Goal: Transaction & Acquisition: Purchase product/service

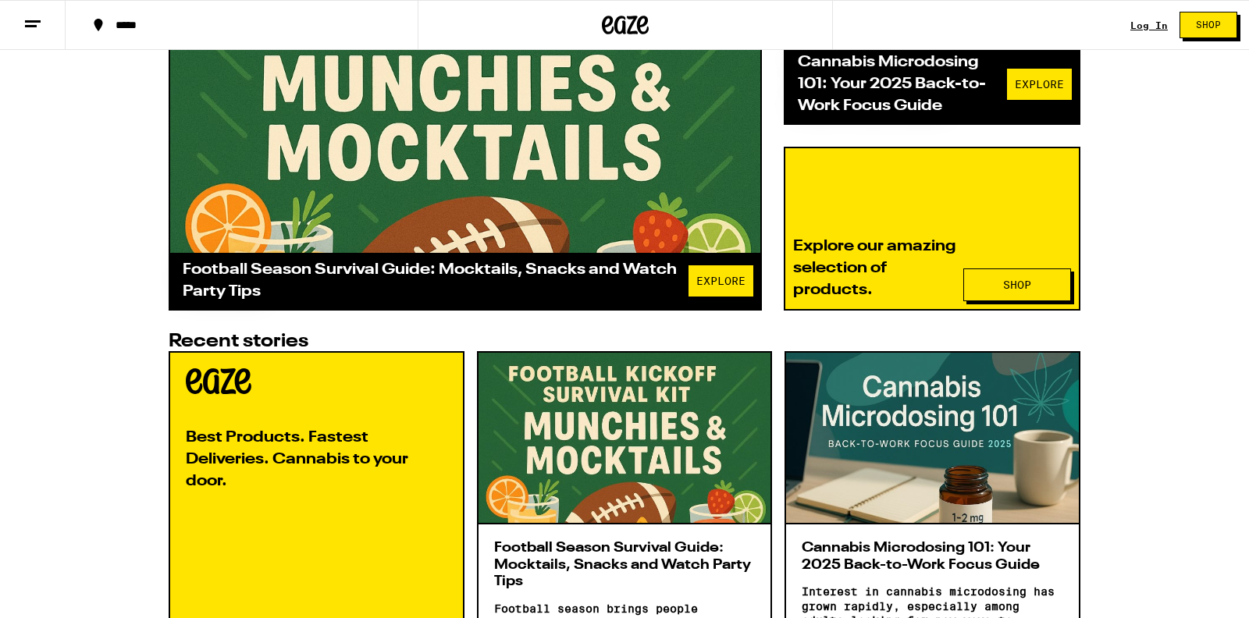
scroll to position [543, 0]
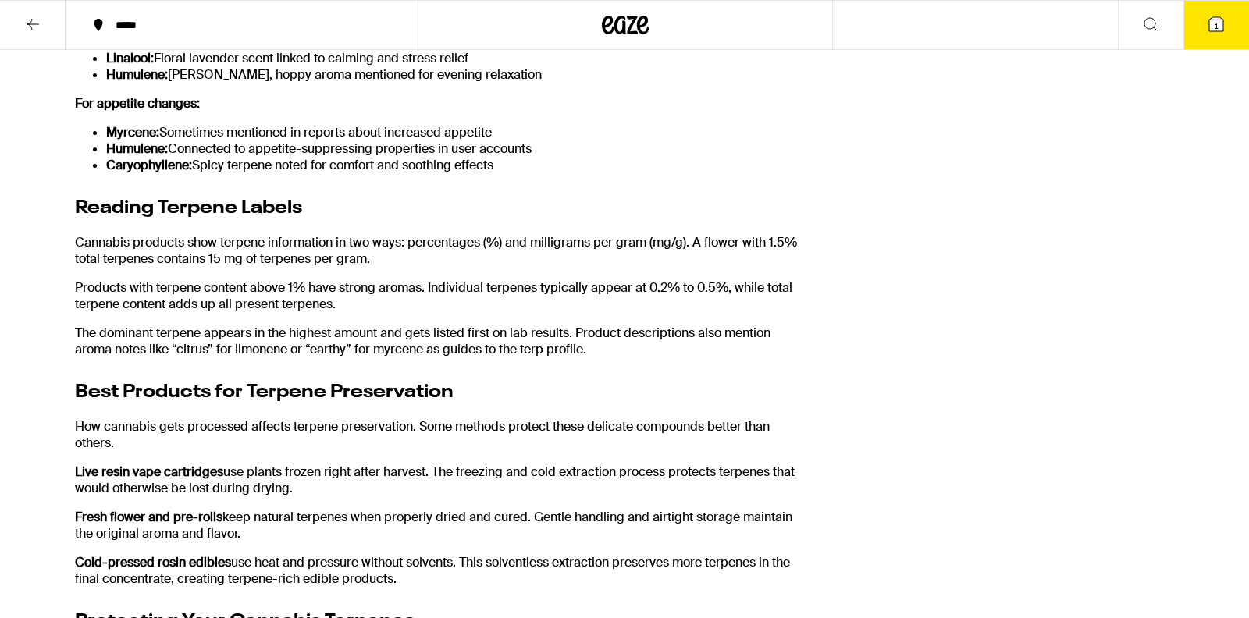
scroll to position [2815, 0]
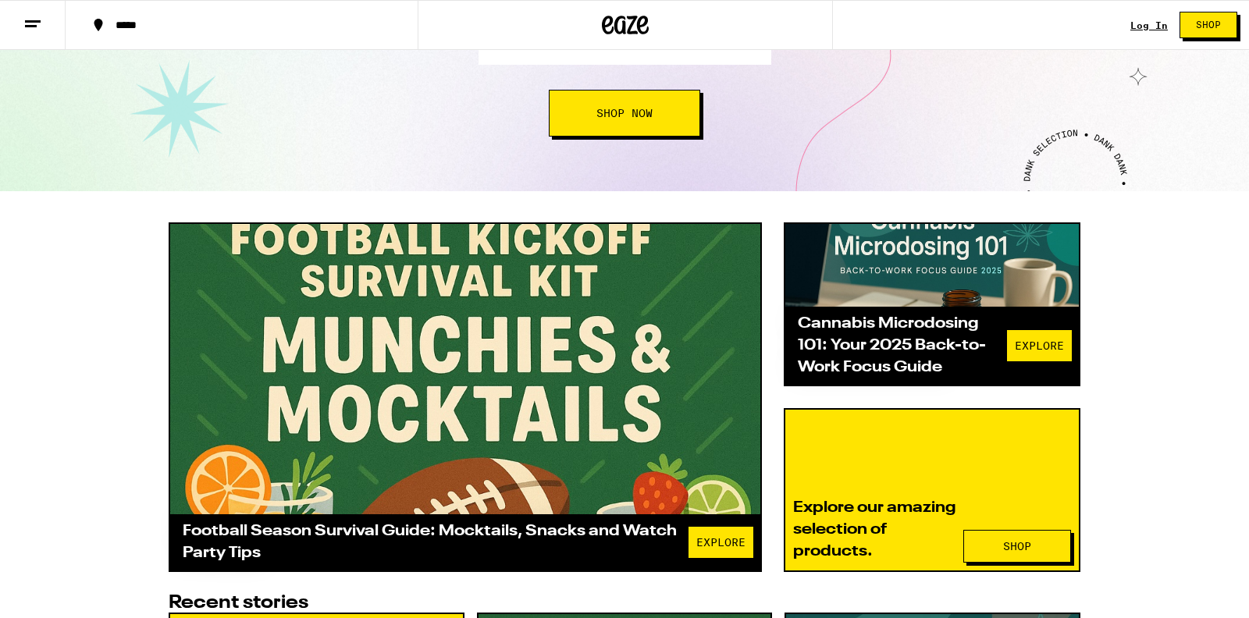
click at [523, 352] on div at bounding box center [465, 369] width 590 height 290
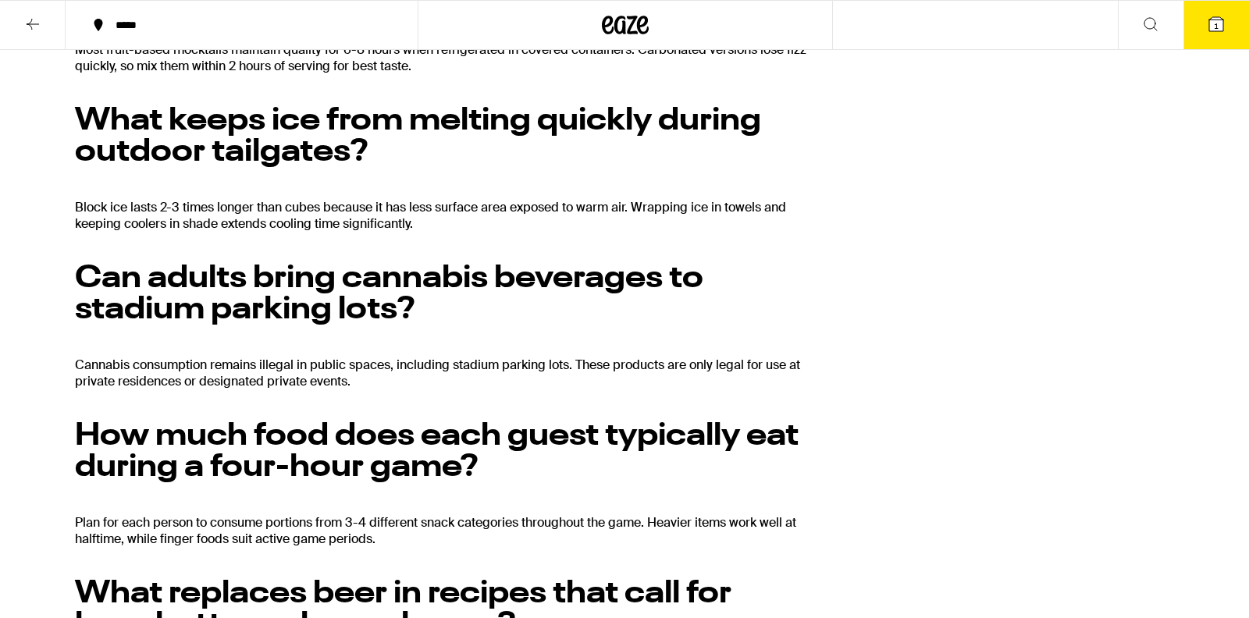
scroll to position [3005, 0]
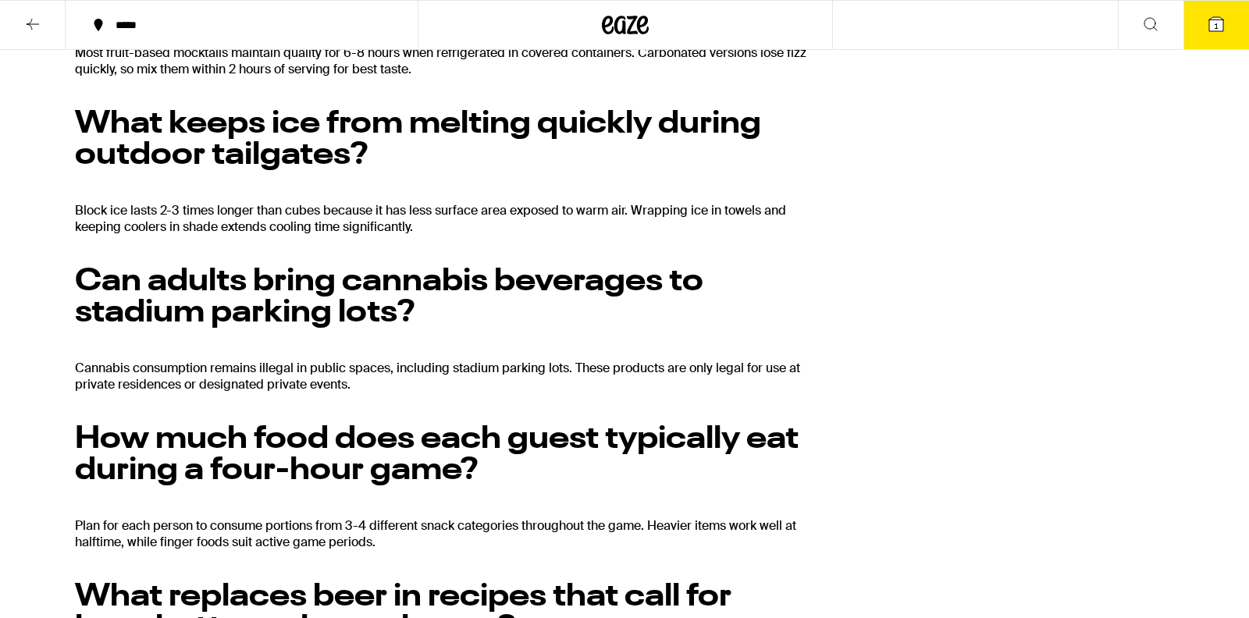
drag, startPoint x: 75, startPoint y: 148, endPoint x: 772, endPoint y: 213, distance: 699.6
copy div "Is Eaze still in business? Eaze is still in business. Eaze is active and well, …"
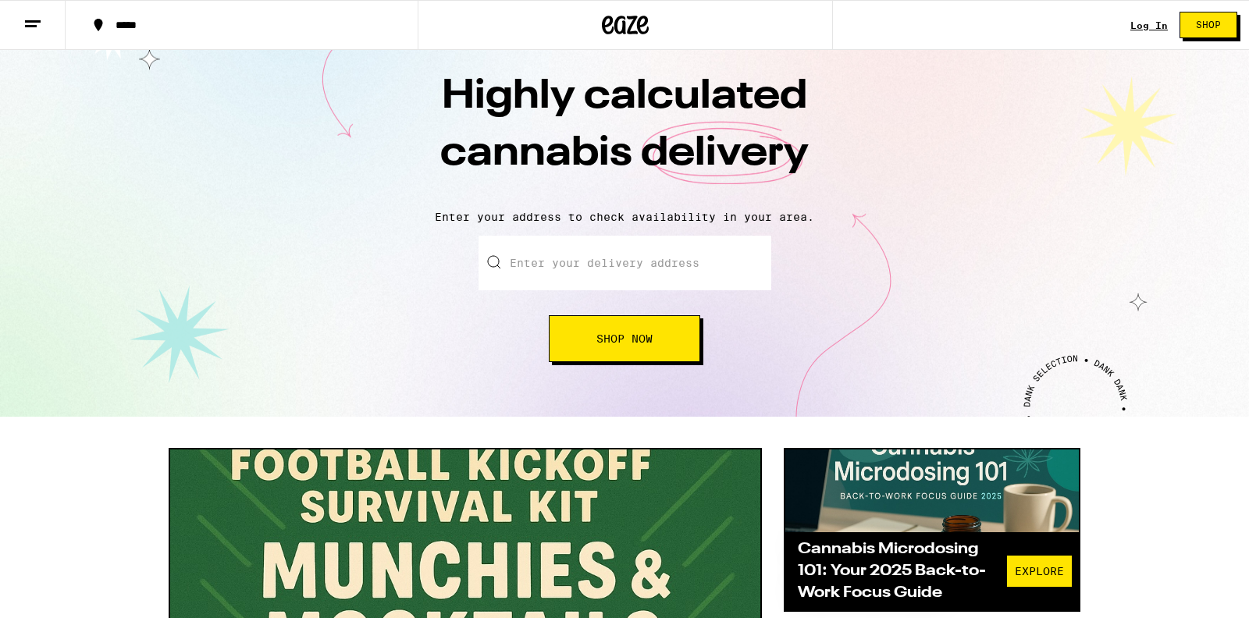
scroll to position [17, 0]
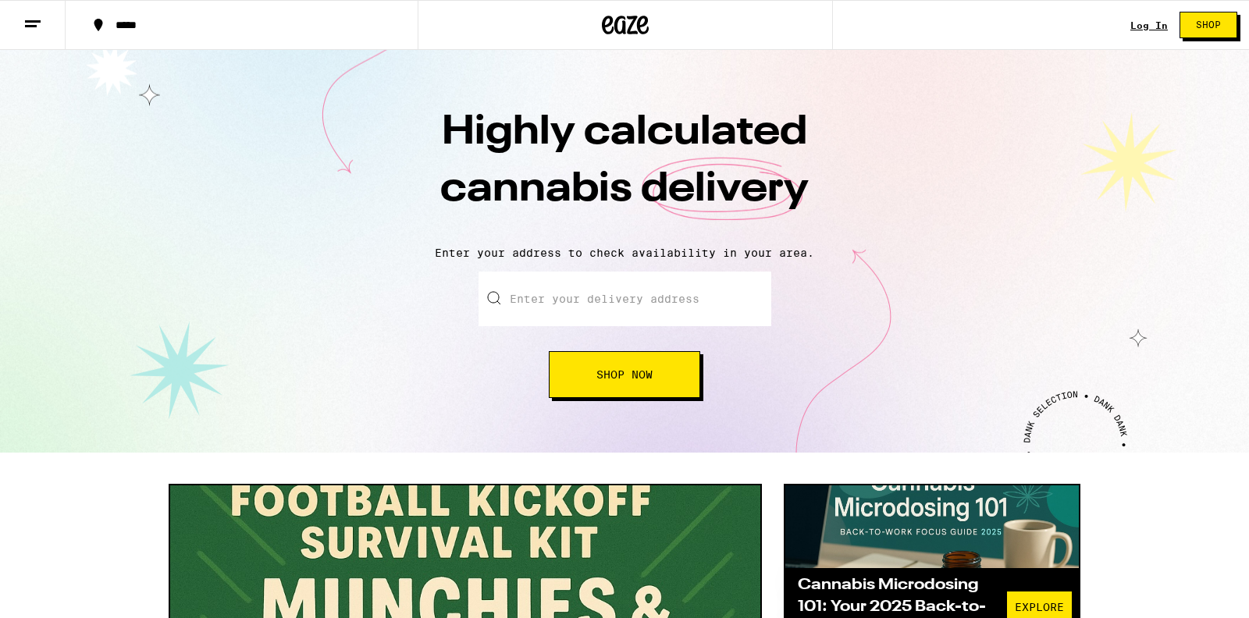
scroll to position [10, 0]
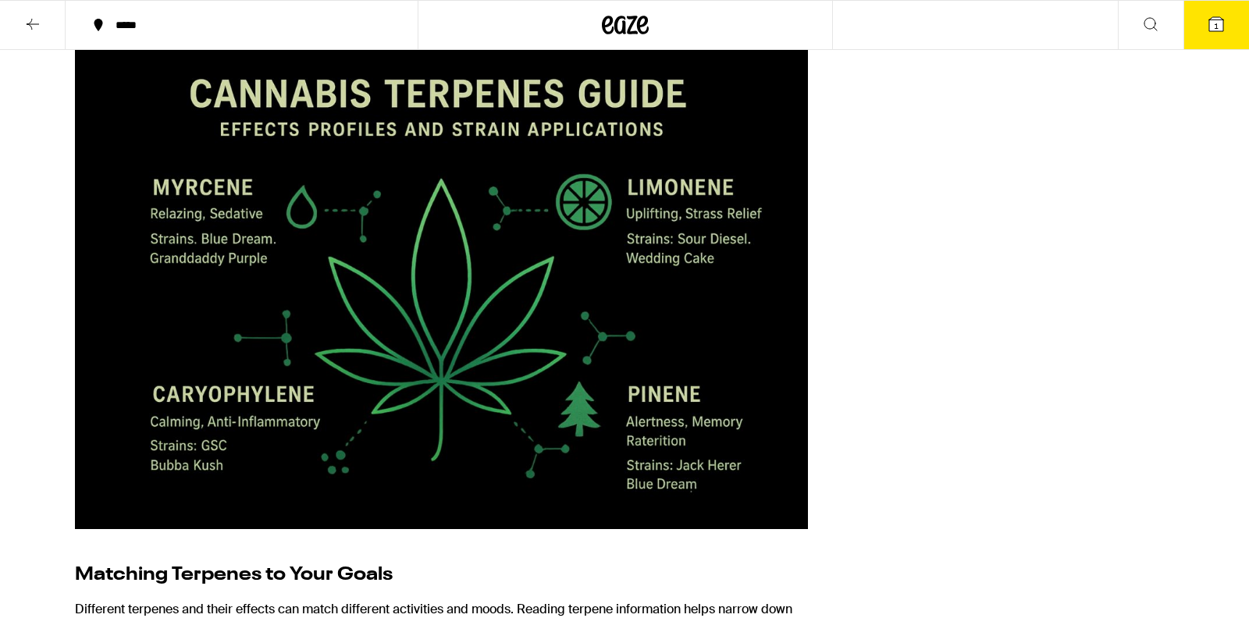
scroll to position [2079, 0]
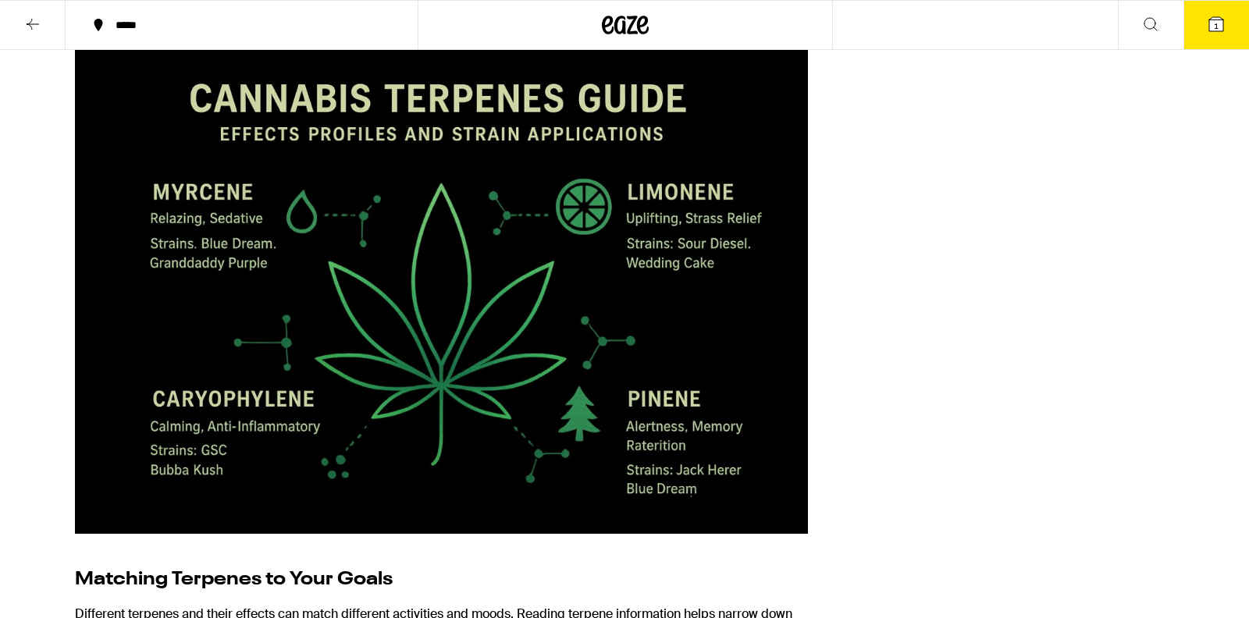
click at [434, 288] on img at bounding box center [441, 289] width 733 height 489
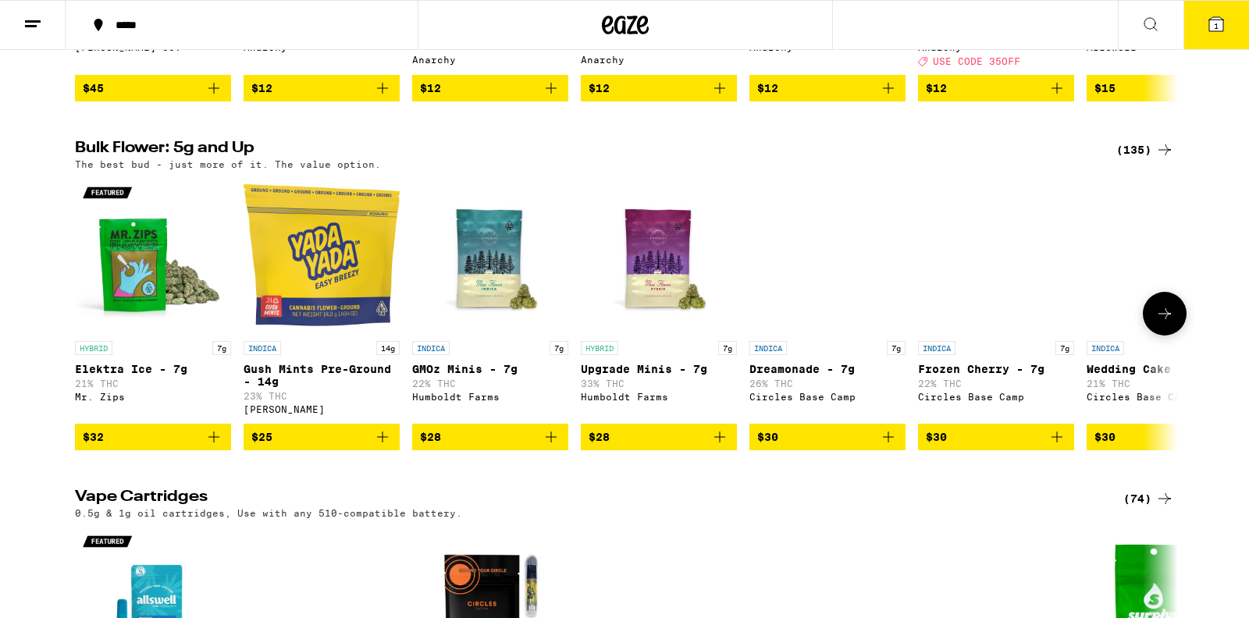
scroll to position [799, 0]
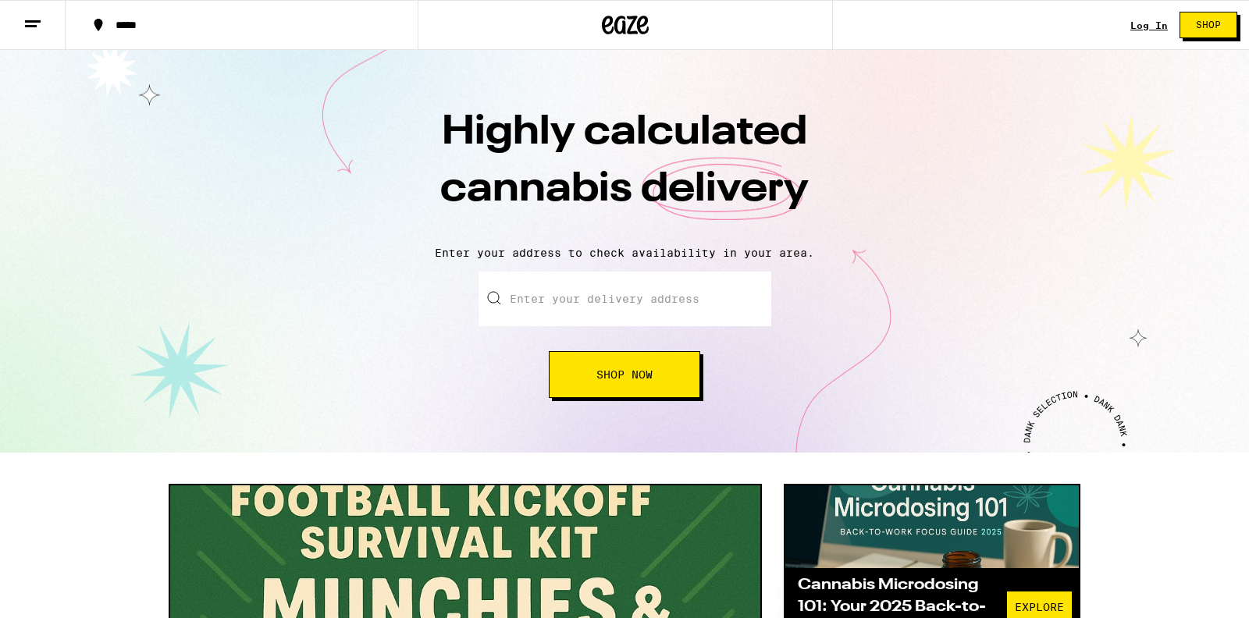
scroll to position [10, 0]
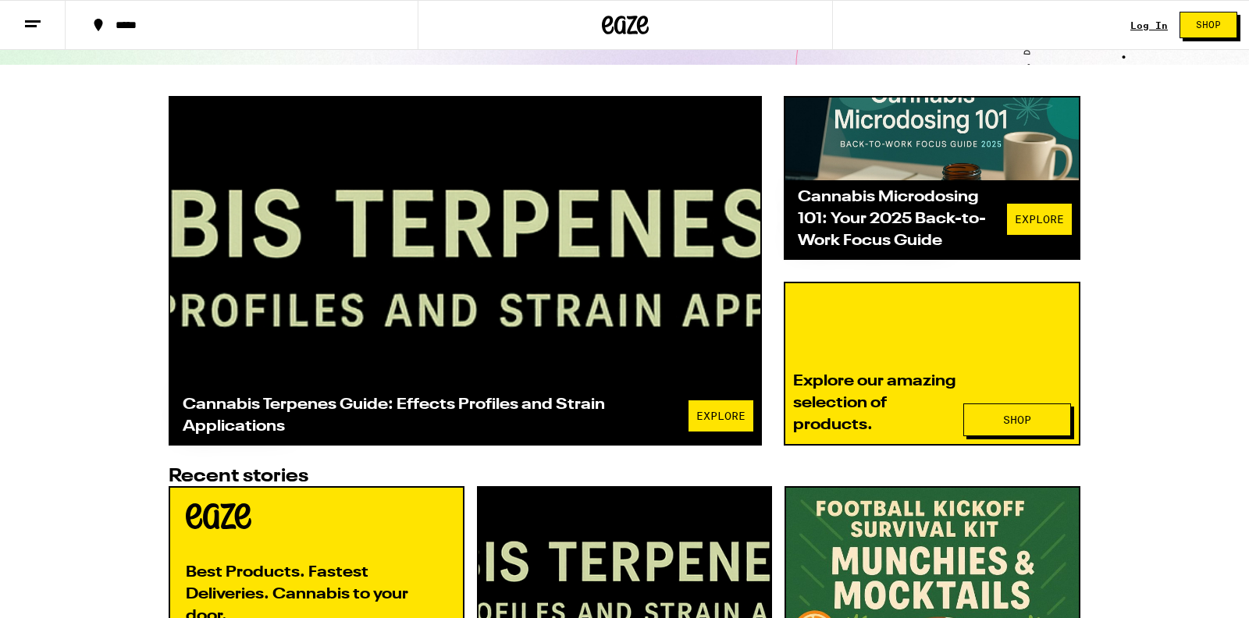
scroll to position [361, 0]
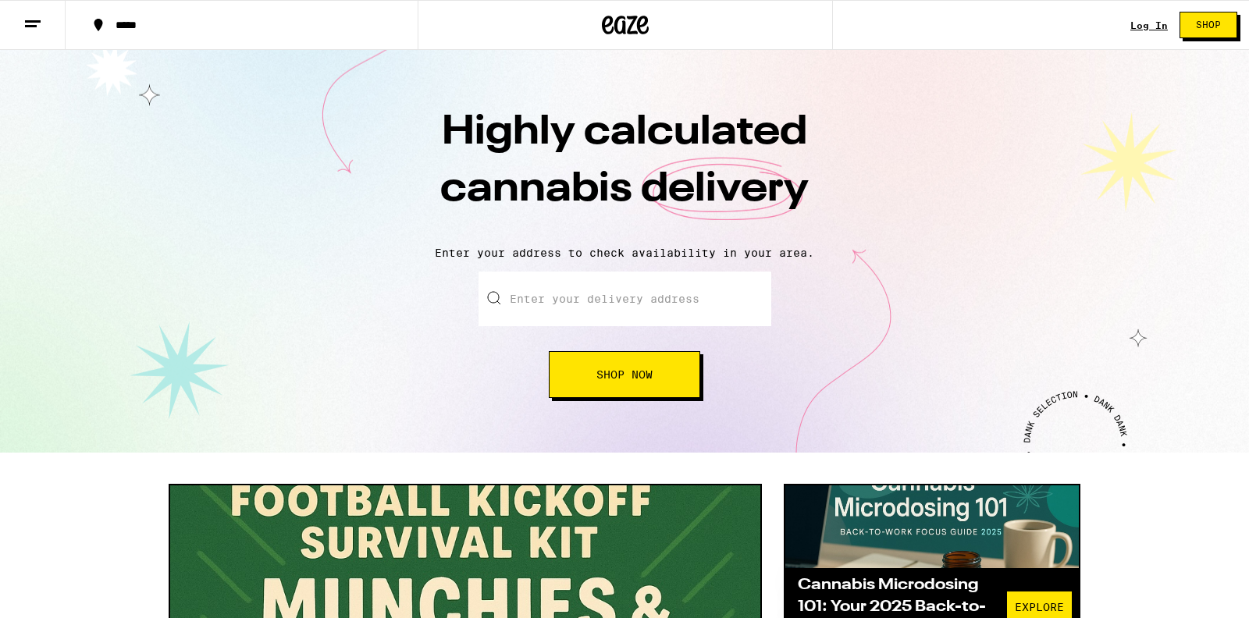
scroll to position [361, 0]
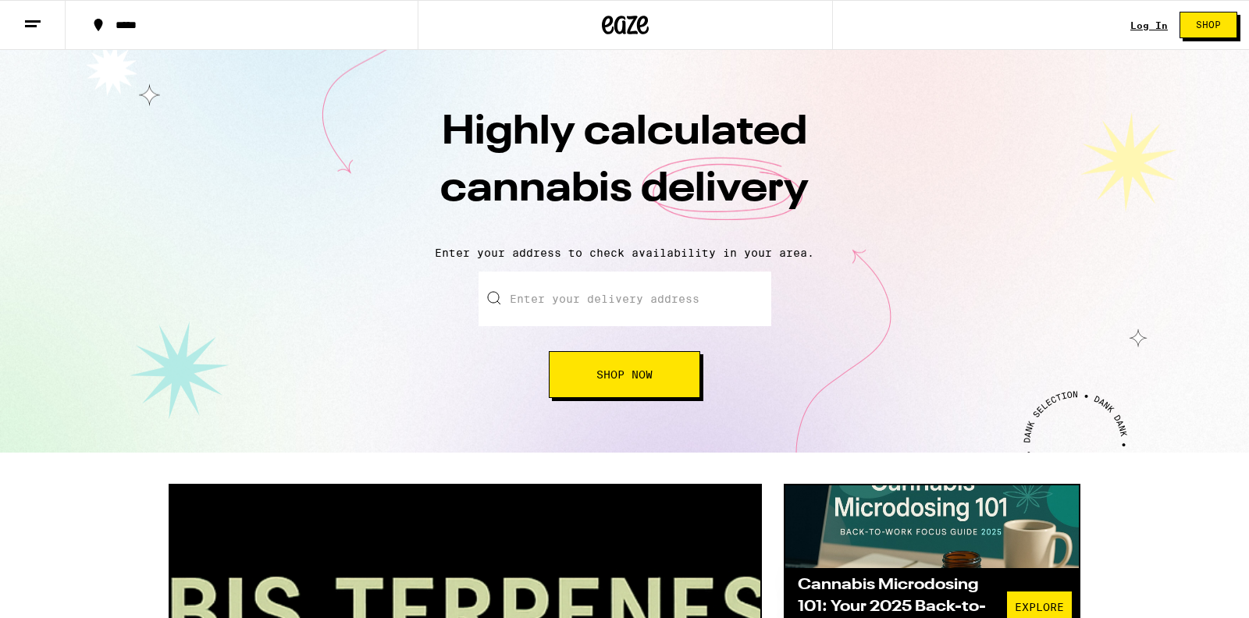
scroll to position [361, 0]
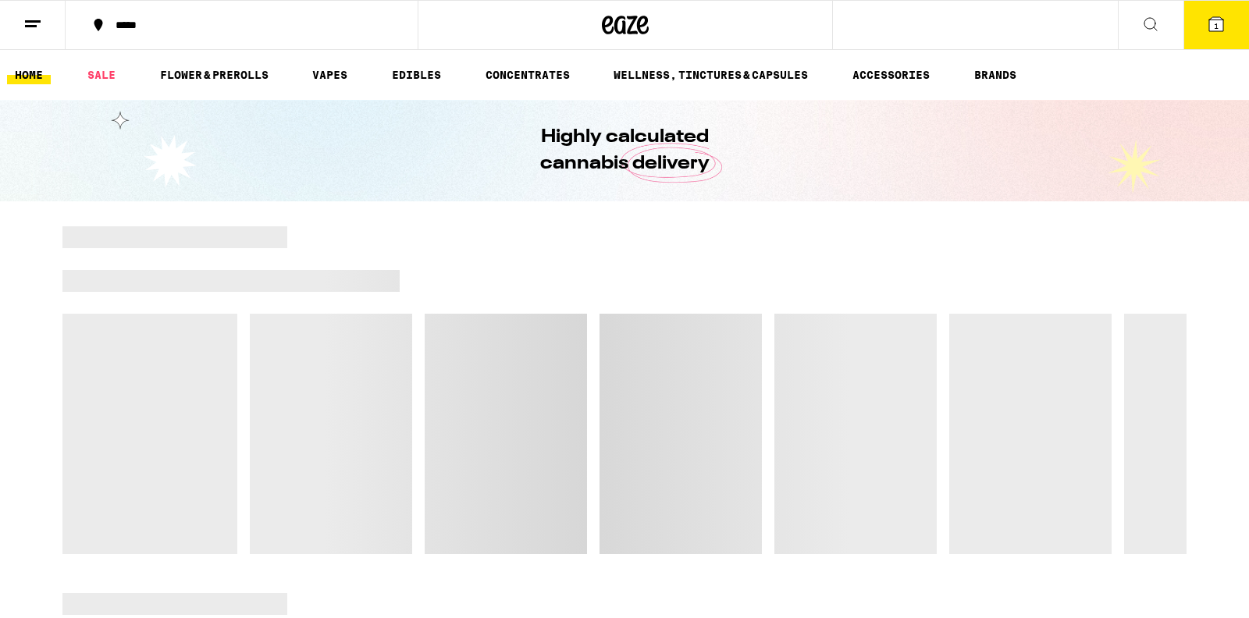
click at [1146, 23] on icon at bounding box center [1151, 24] width 19 height 19
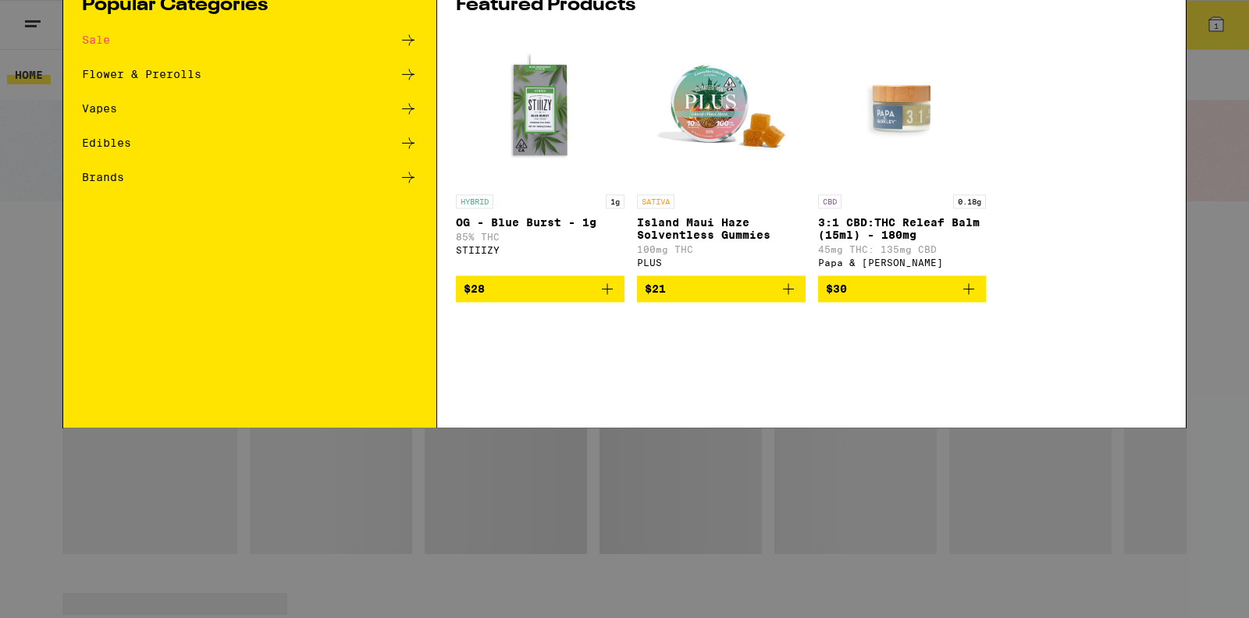
click at [472, 25] on input "Search for Products" at bounding box center [622, 26] width 1030 height 14
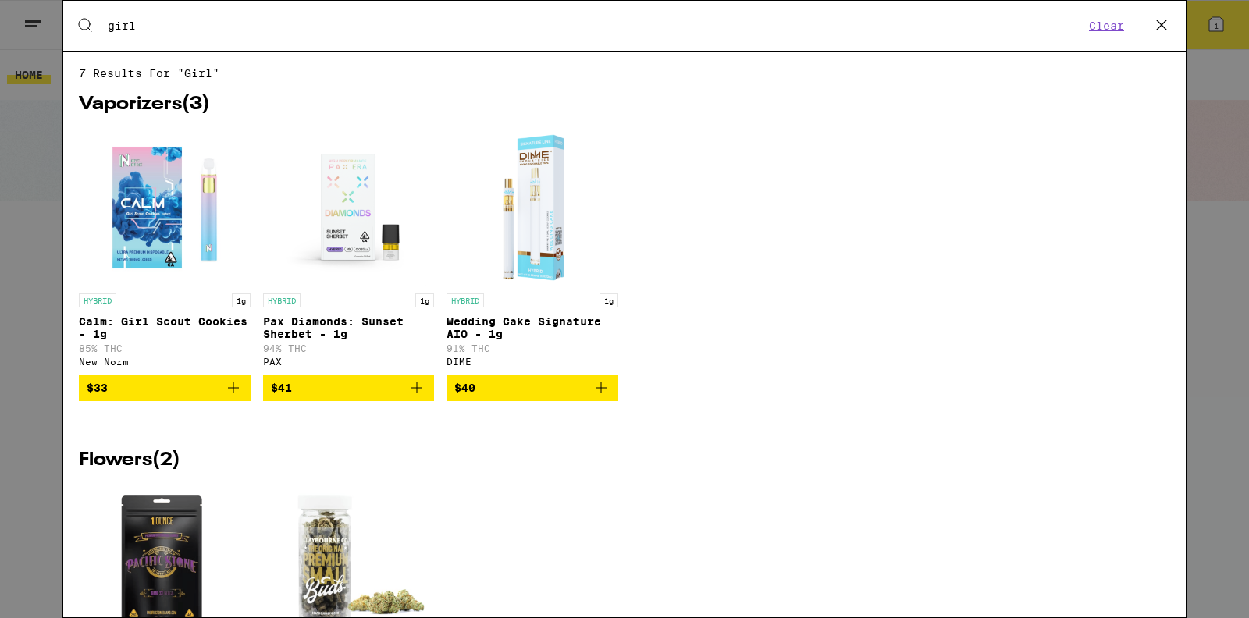
type input "girl scout cookies"
click at [1155, 26] on icon at bounding box center [1161, 24] width 23 height 23
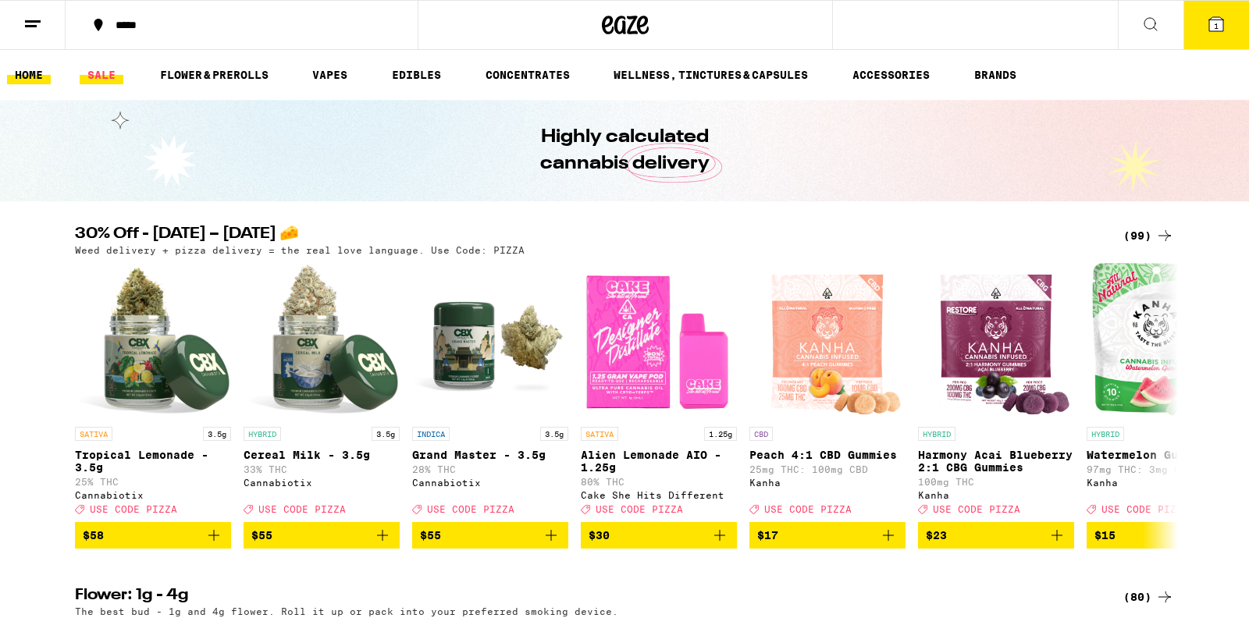
click at [105, 79] on link "SALE" at bounding box center [102, 75] width 44 height 19
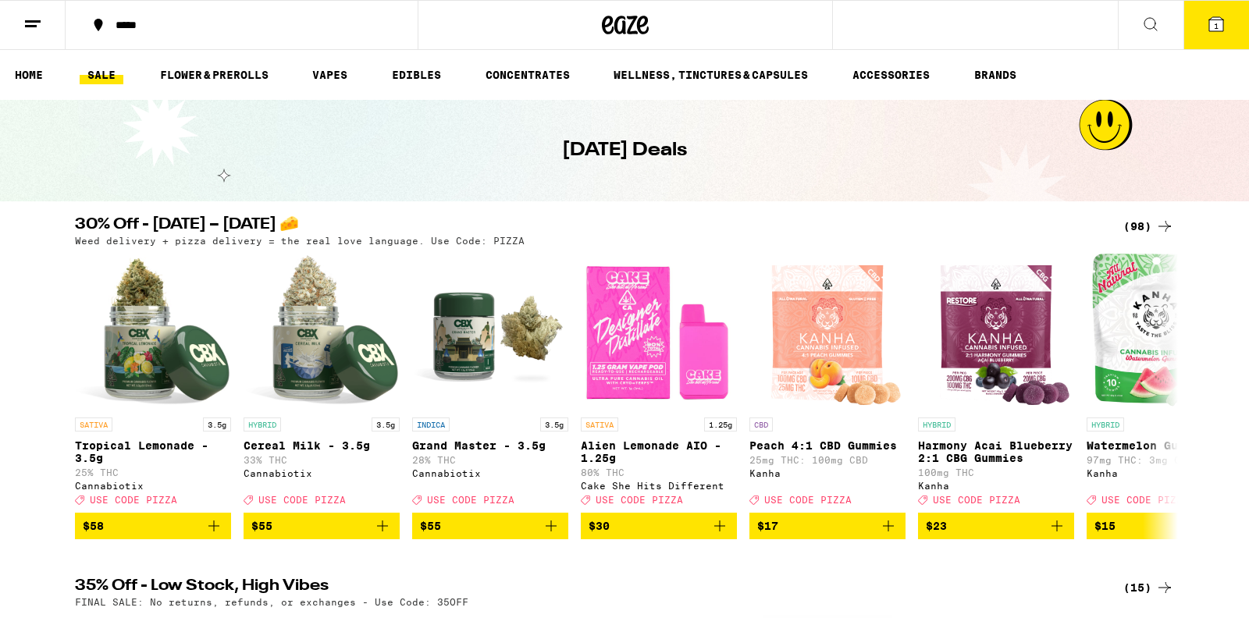
click at [1147, 21] on icon at bounding box center [1151, 24] width 19 height 19
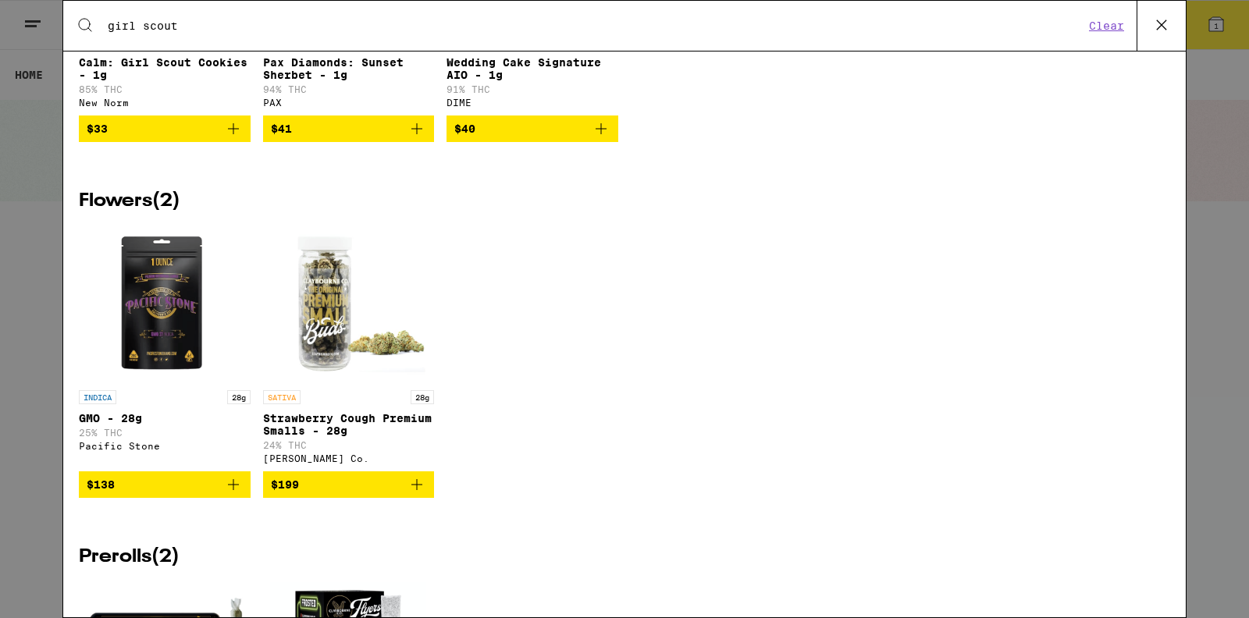
scroll to position [262, 0]
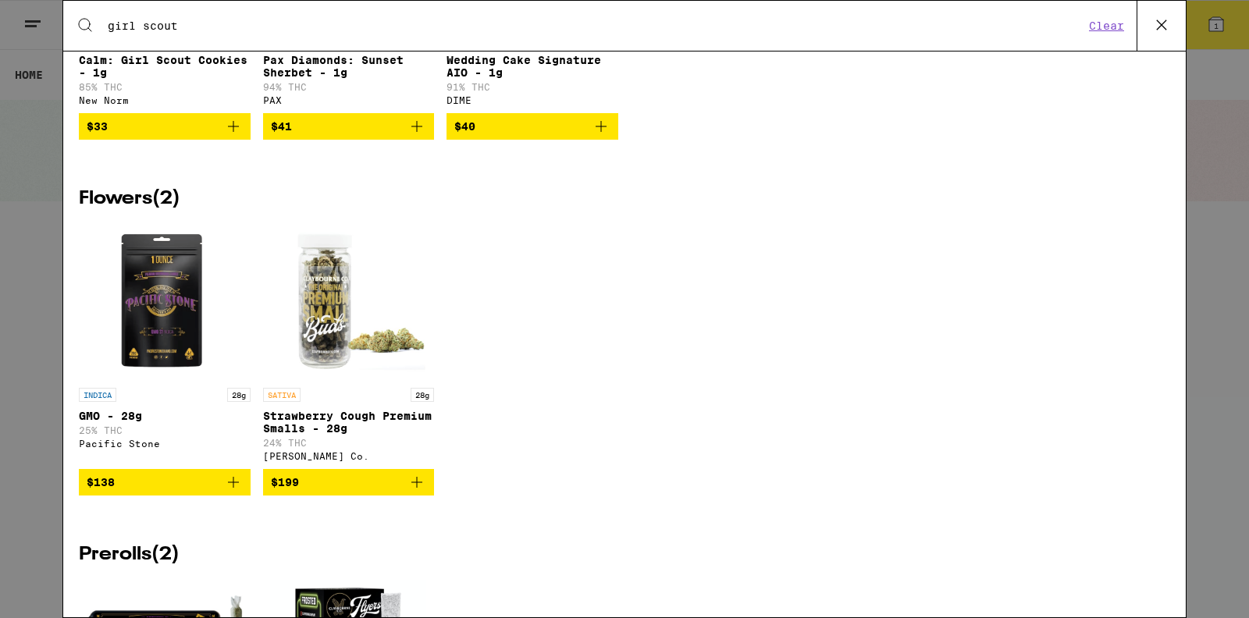
type input "girl scout cookies"
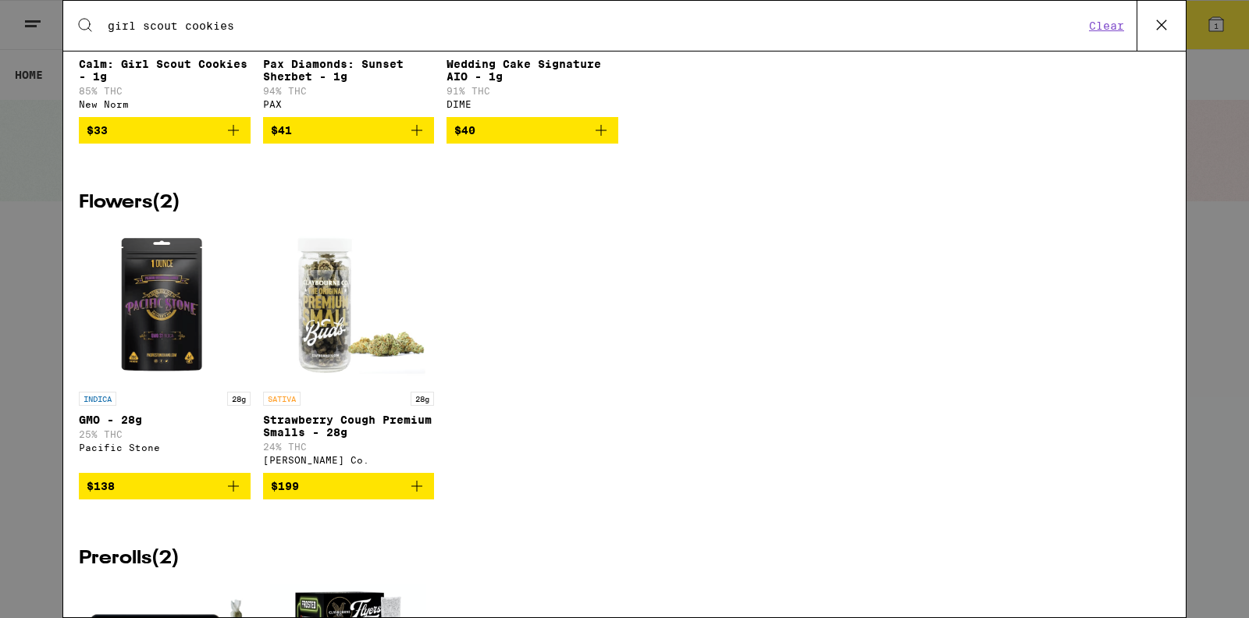
scroll to position [264, 0]
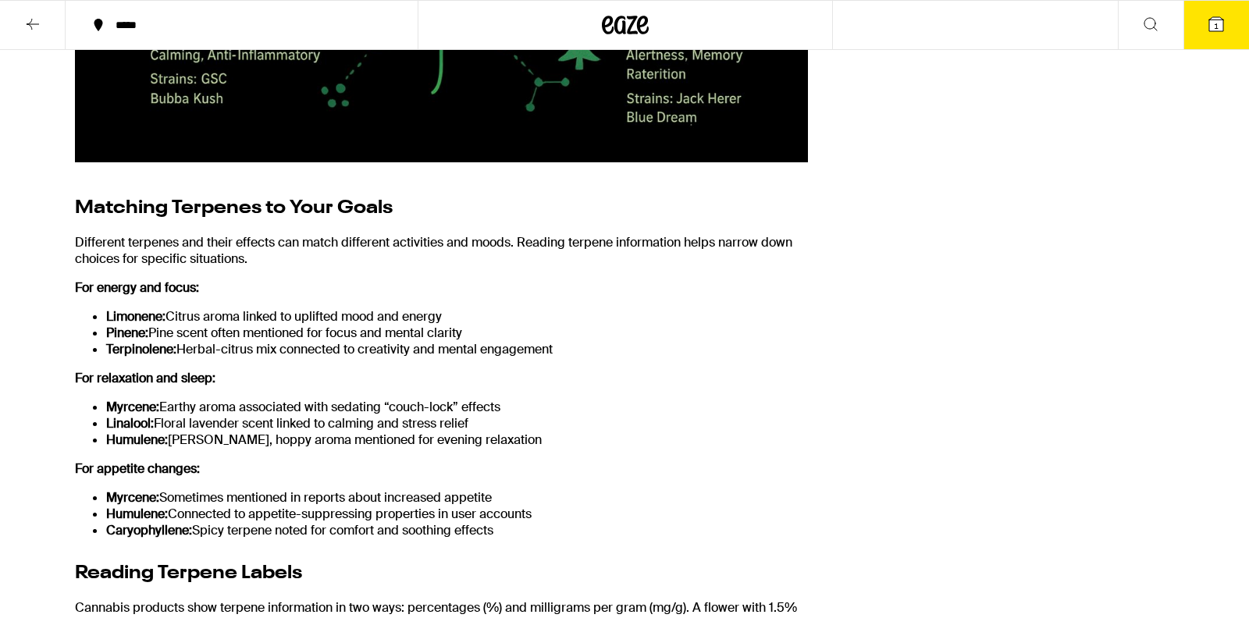
scroll to position [2452, 0]
